Goal: Information Seeking & Learning: Compare options

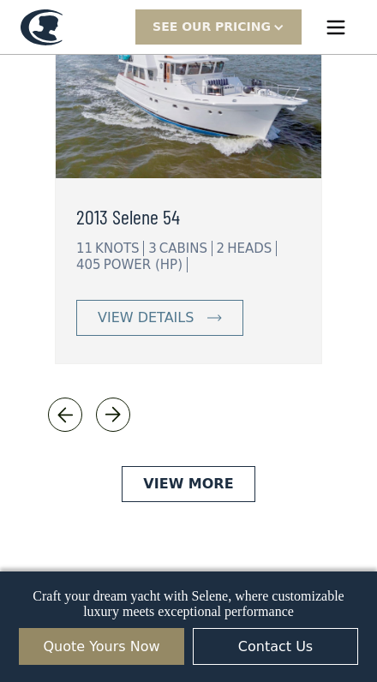
scroll to position [4325, 0]
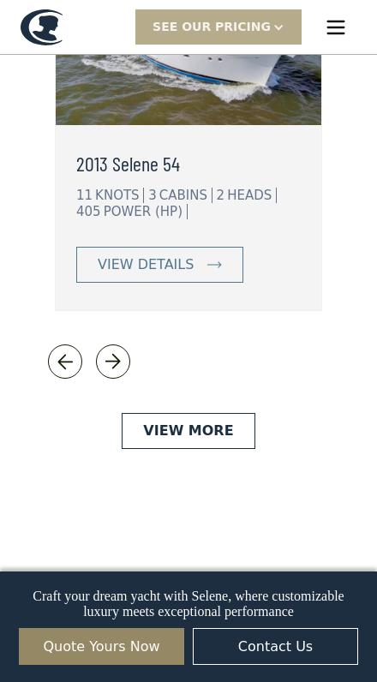
click at [212, 273] on link "view details" at bounding box center [159, 265] width 167 height 36
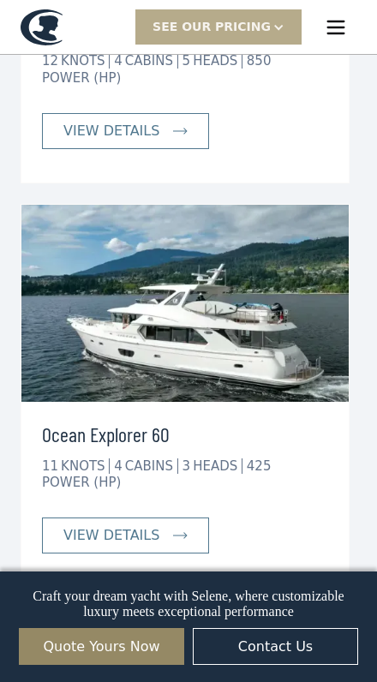
scroll to position [10376, 0]
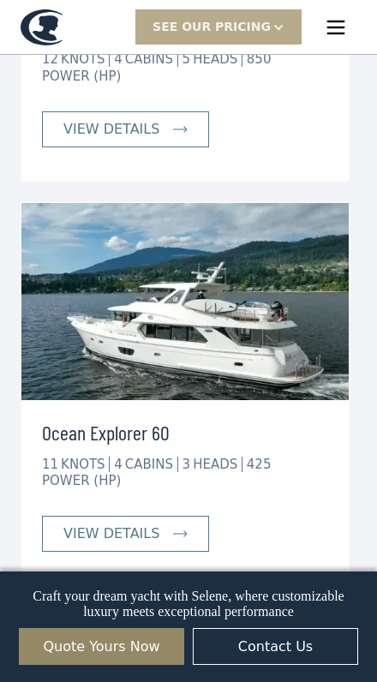
click at [182, 530] on img at bounding box center [180, 533] width 15 height 7
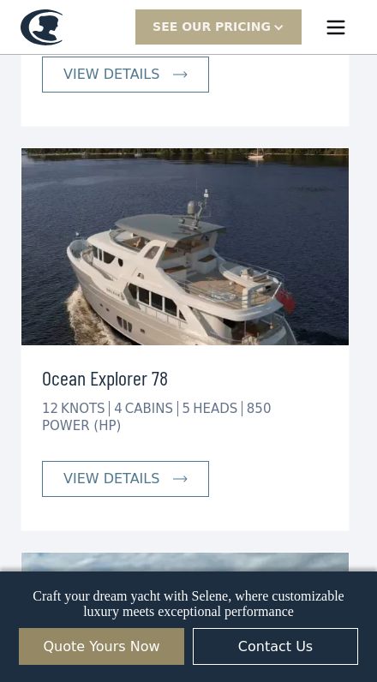
scroll to position [9996, 0]
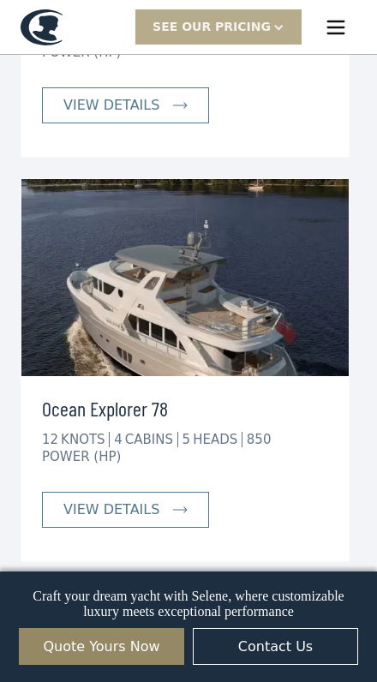
click at [173, 506] on img at bounding box center [180, 509] width 15 height 7
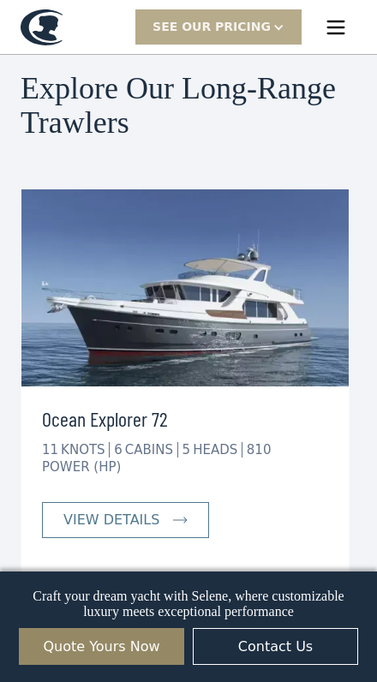
scroll to position [9517, 0]
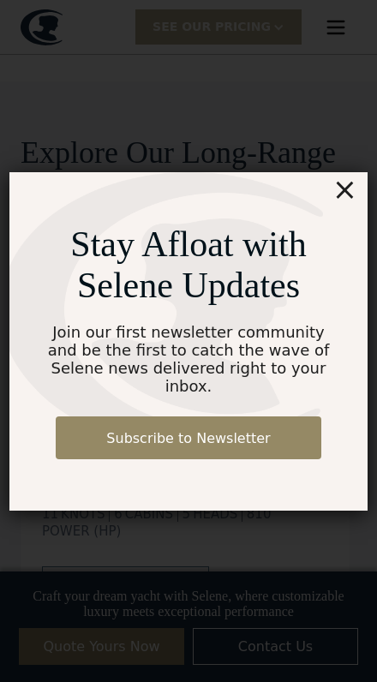
click at [197, 386] on div "Join our first newsletter community and be the first to catch the wave of Selen…" at bounding box center [188, 359] width 298 height 72
click at [349, 202] on div "×" at bounding box center [344, 189] width 25 height 34
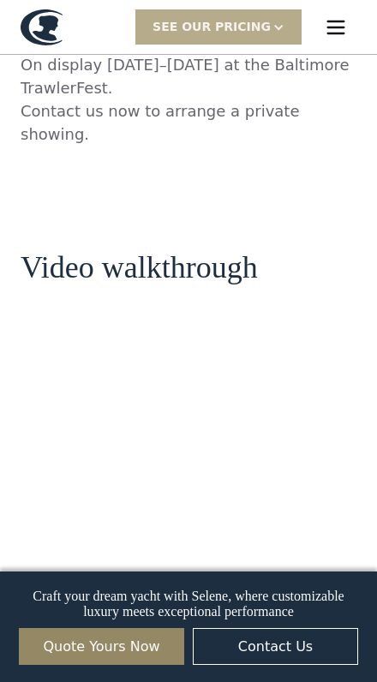
scroll to position [1826, 0]
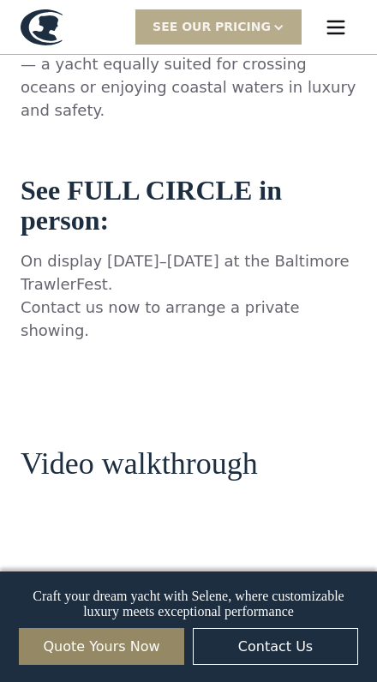
click at [283, 41] on div "SEE Our Pricing" at bounding box center [218, 26] width 166 height 34
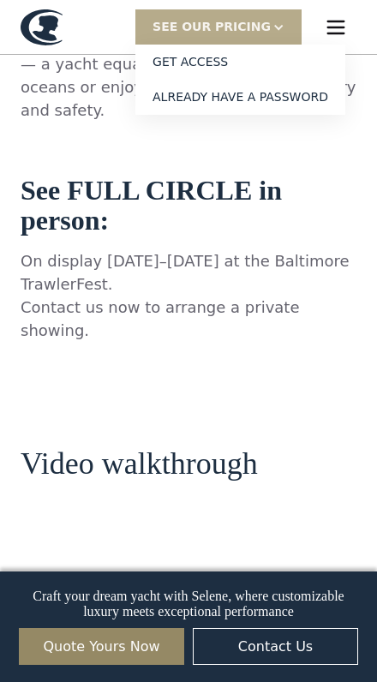
click at [301, 249] on p "‍ On display Sept 25–27, 2025 at the Baltimore TrawlerFest. Contact us now to a…" at bounding box center [189, 295] width 336 height 93
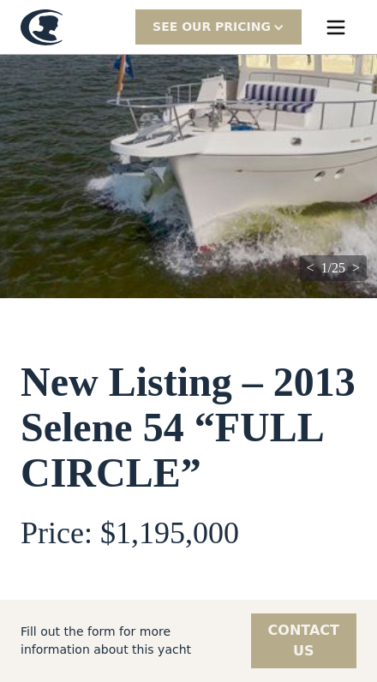
scroll to position [312, 0]
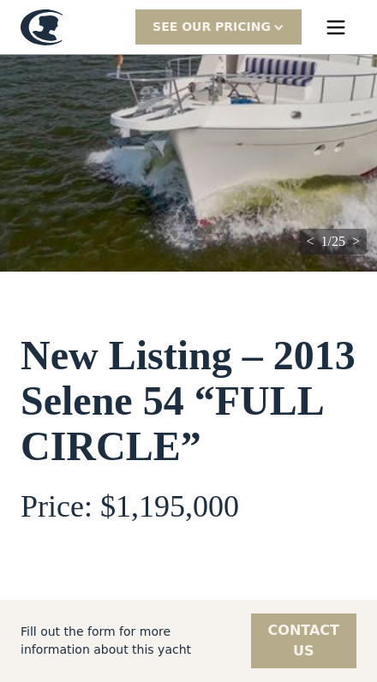
click at [353, 244] on img "open lightbox" at bounding box center [188, 101] width 377 height 341
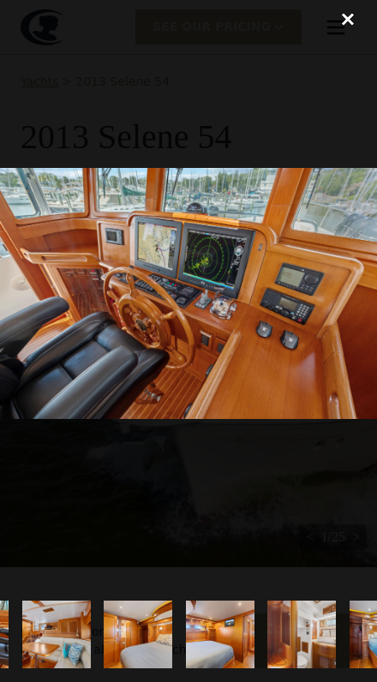
scroll to position [0, 3101]
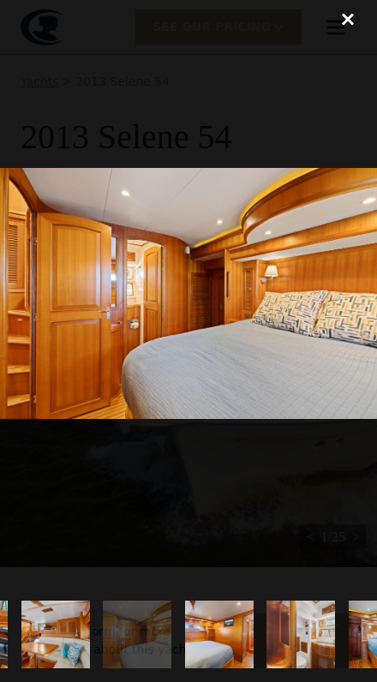
click at [339, 498] on div at bounding box center [188, 293] width 377 height 587
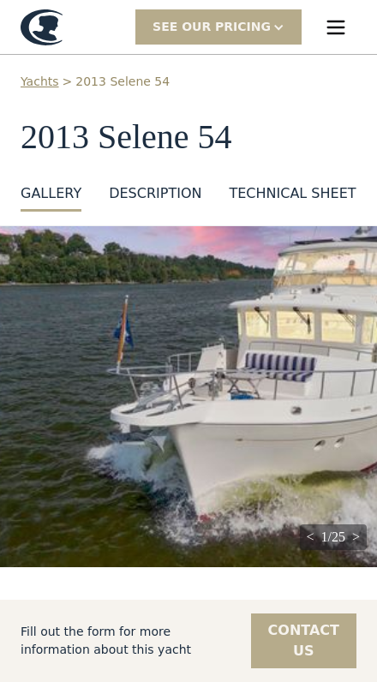
scroll to position [0, 0]
click at [330, 513] on img "open lightbox" at bounding box center [188, 396] width 377 height 341
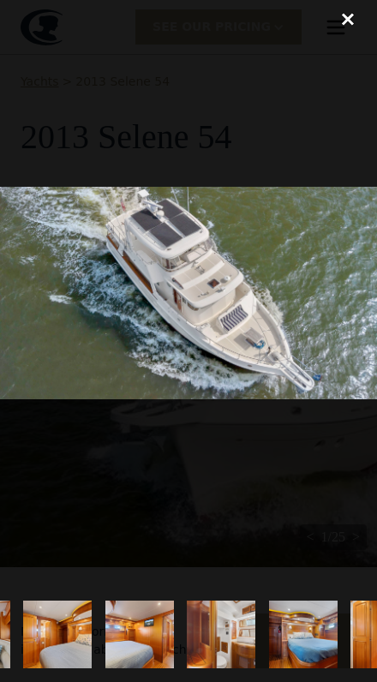
scroll to position [0, 3186]
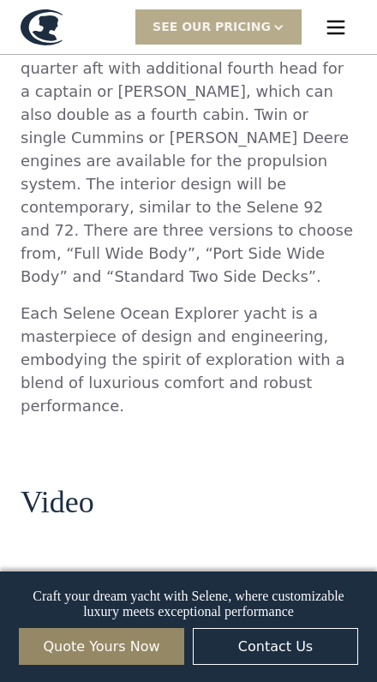
scroll to position [2033, 0]
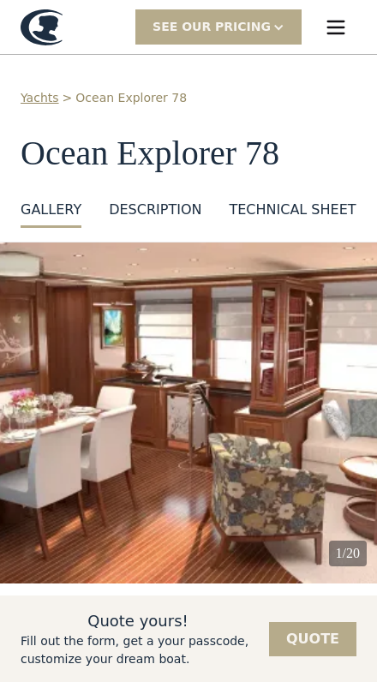
scroll to position [1, 0]
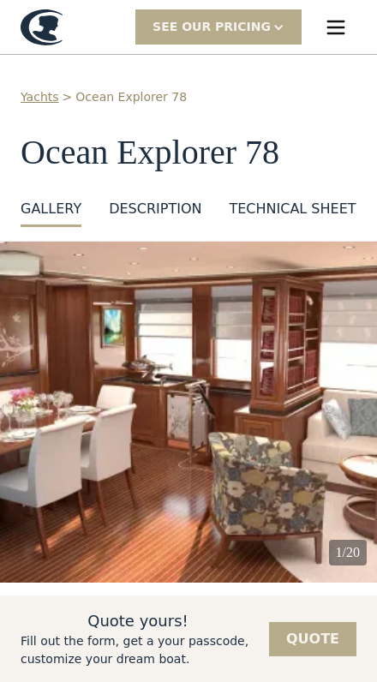
click at [57, 33] on img "home" at bounding box center [42, 27] width 42 height 36
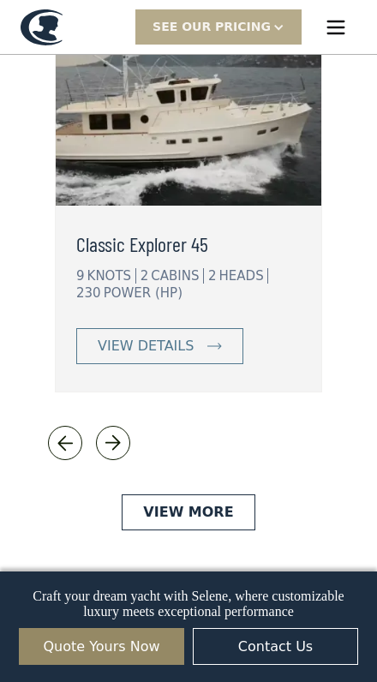
click at [229, 338] on link "view details" at bounding box center [159, 346] width 167 height 36
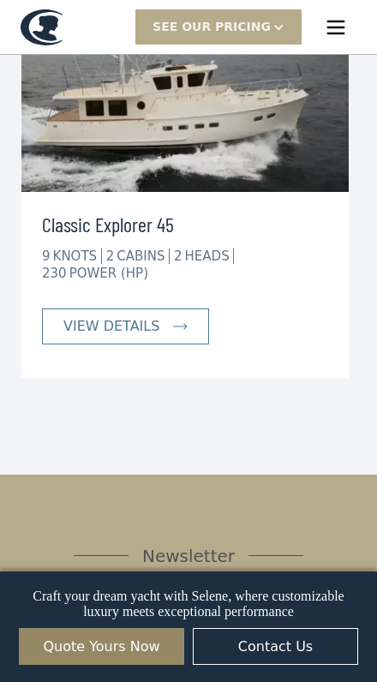
scroll to position [4255, 0]
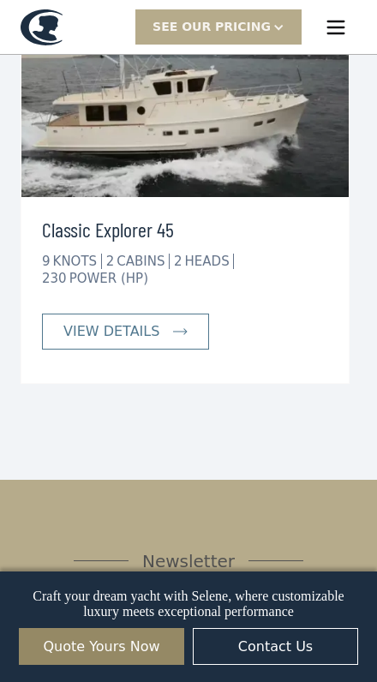
click at [325, 45] on div "menu" at bounding box center [335, 27] width 41 height 41
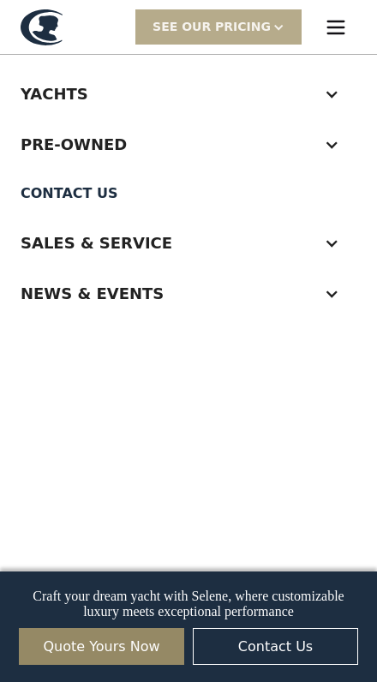
click at [284, 146] on div "Pre-Owned" at bounding box center [171, 144] width 301 height 23
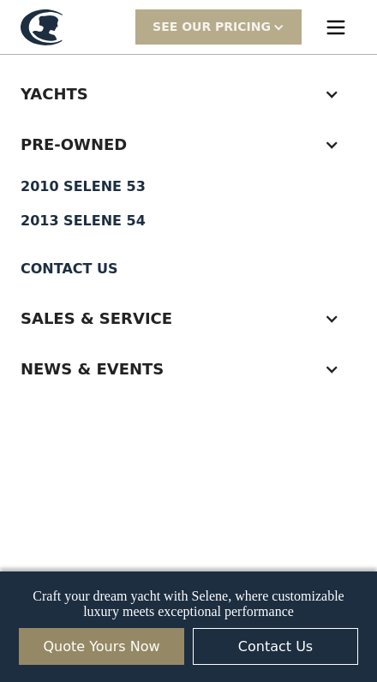
click at [122, 190] on div "2010 Selene 53" at bounding box center [189, 187] width 336 height 14
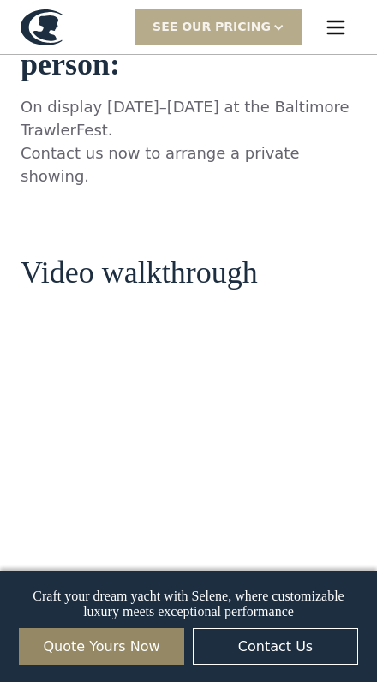
scroll to position [2158, 0]
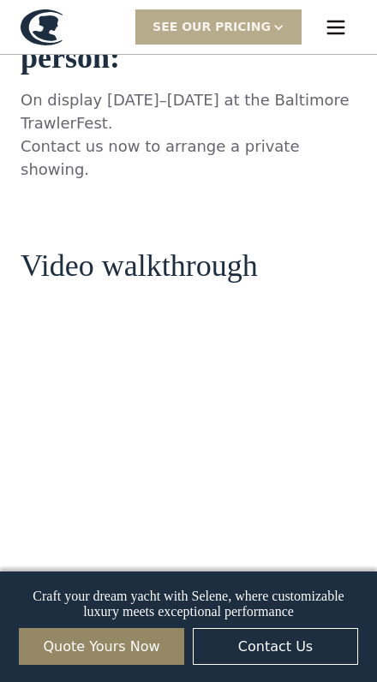
click at [332, 31] on img "menu" at bounding box center [336, 27] width 24 height 24
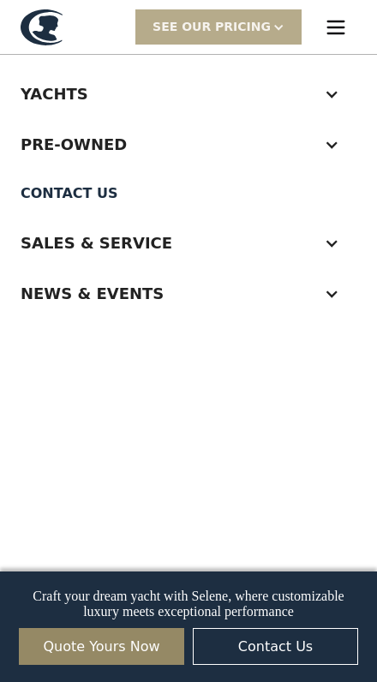
click at [312, 144] on div "Pre-Owned" at bounding box center [171, 144] width 301 height 23
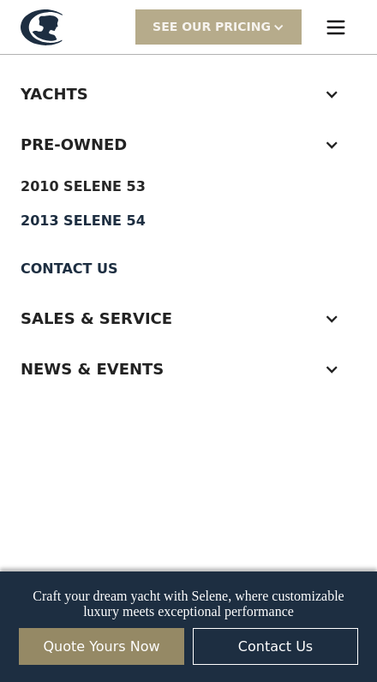
click at [117, 227] on div "2013 Selene 54" at bounding box center [189, 221] width 336 height 14
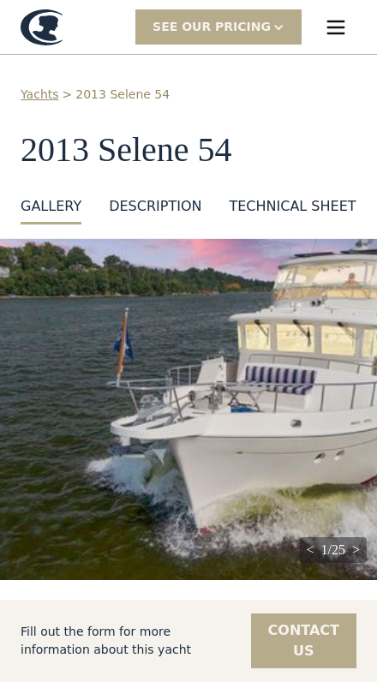
scroll to position [4, 0]
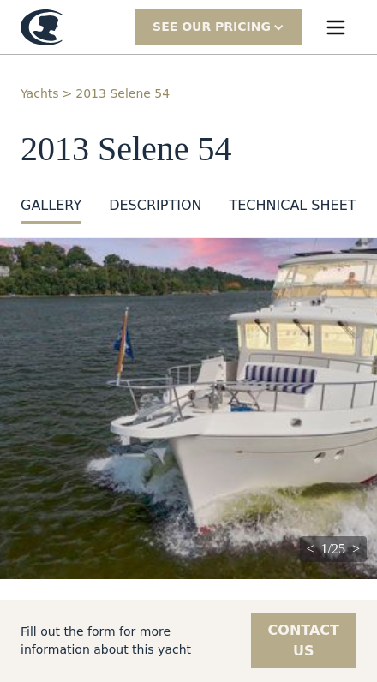
click at [337, 27] on img "menu" at bounding box center [336, 27] width 24 height 24
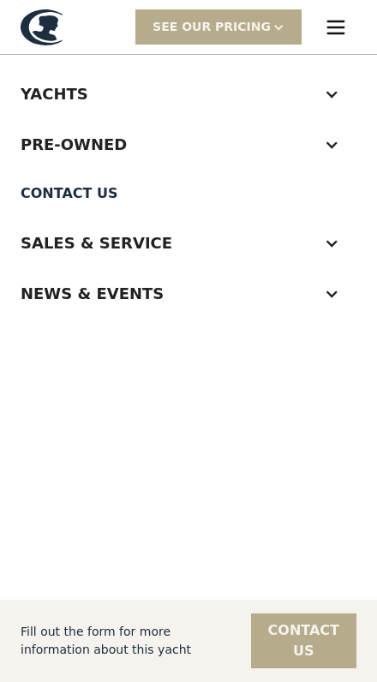
click at [345, 146] on div "Pre-Owned" at bounding box center [189, 144] width 336 height 51
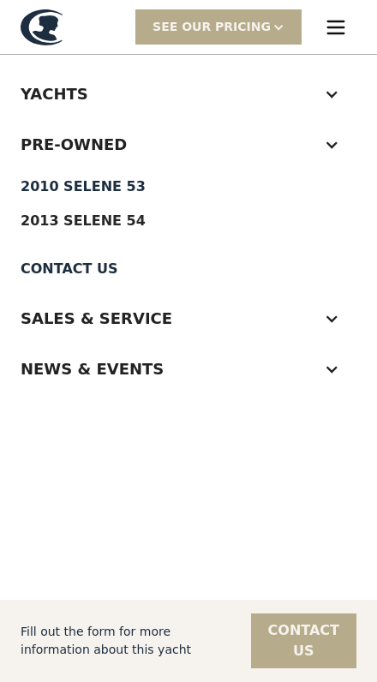
click at [122, 236] on link "2013 Selene 54" at bounding box center [189, 221] width 336 height 34
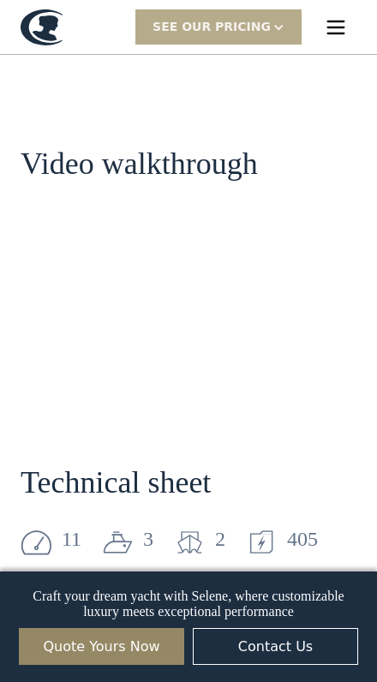
scroll to position [2128, 0]
